Goal: Navigation & Orientation: Go to known website

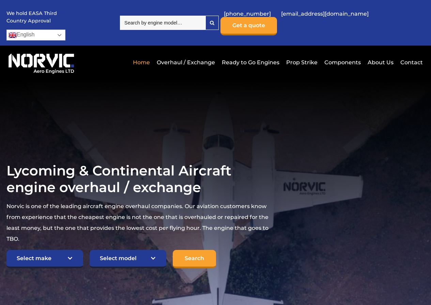
click at [65, 30] on link "English" at bounding box center [35, 35] width 59 height 11
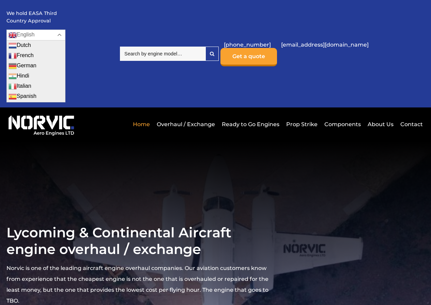
click at [65, 41] on link "Dutch" at bounding box center [36, 46] width 58 height 10
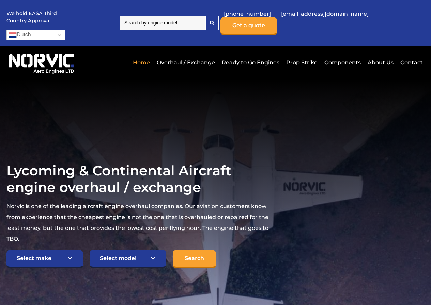
click at [65, 30] on link "Dutch" at bounding box center [35, 35] width 59 height 11
